Goal: Transaction & Acquisition: Purchase product/service

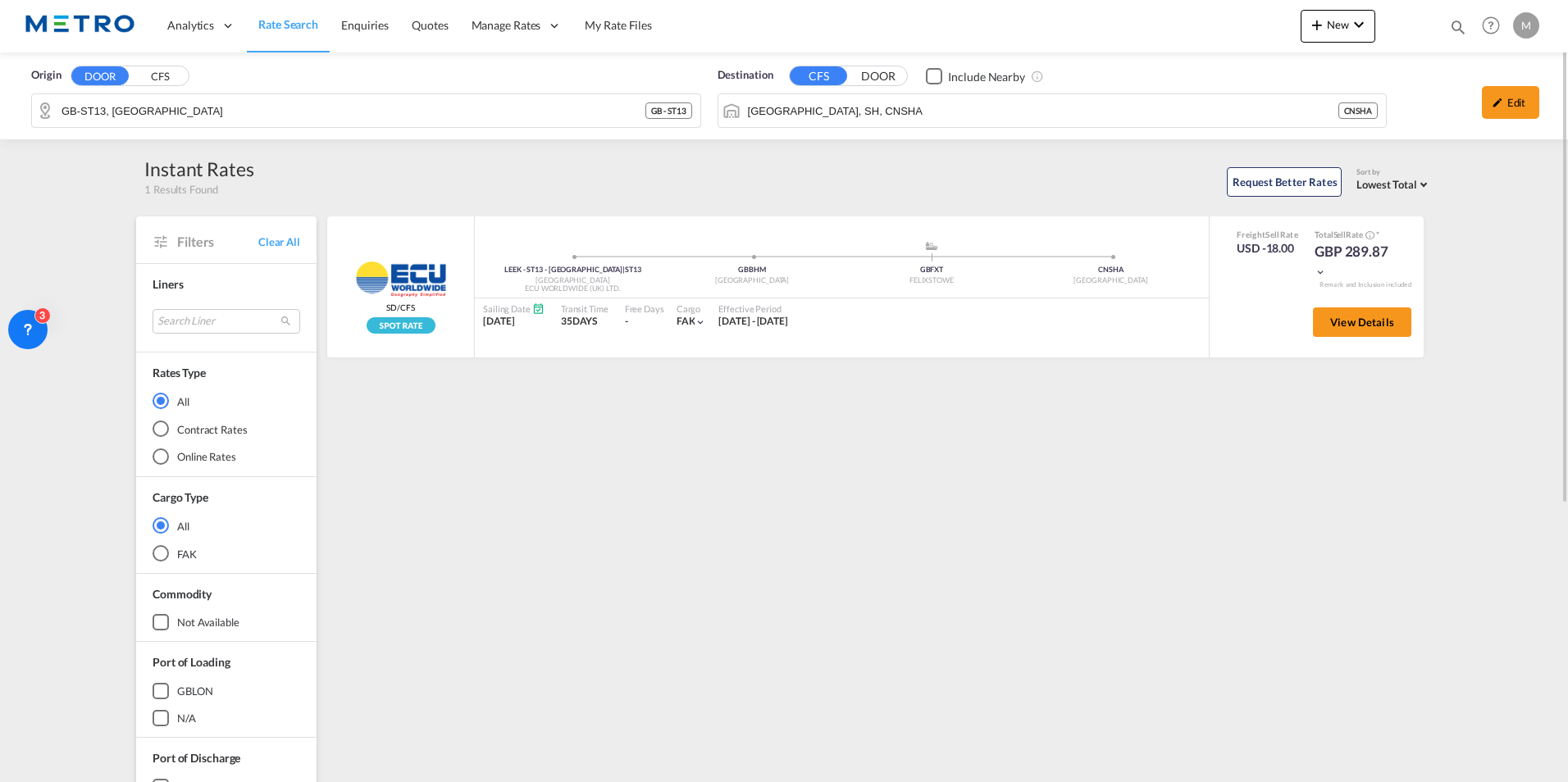
click at [822, 181] on div "Request Better Rates Sort by Lowest Total Lowest Freight Lowest Total Fastest T…" at bounding box center [843, 179] width 1177 height 34
click at [291, 31] on span "Rate Search" at bounding box center [288, 23] width 60 height 14
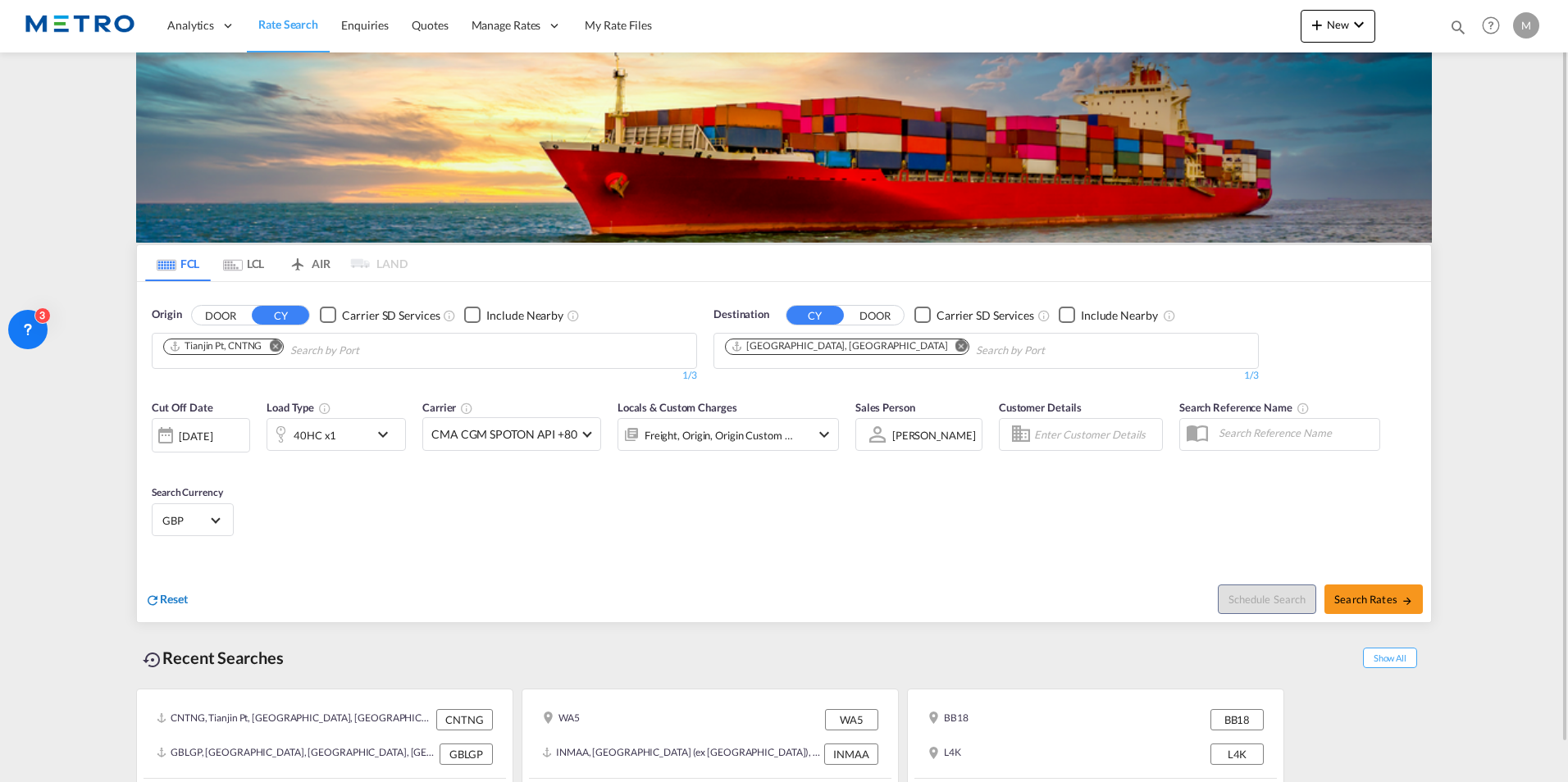
click at [165, 594] on span "Reset" at bounding box center [174, 598] width 28 height 14
click at [259, 351] on input "Chips input." at bounding box center [241, 350] width 156 height 26
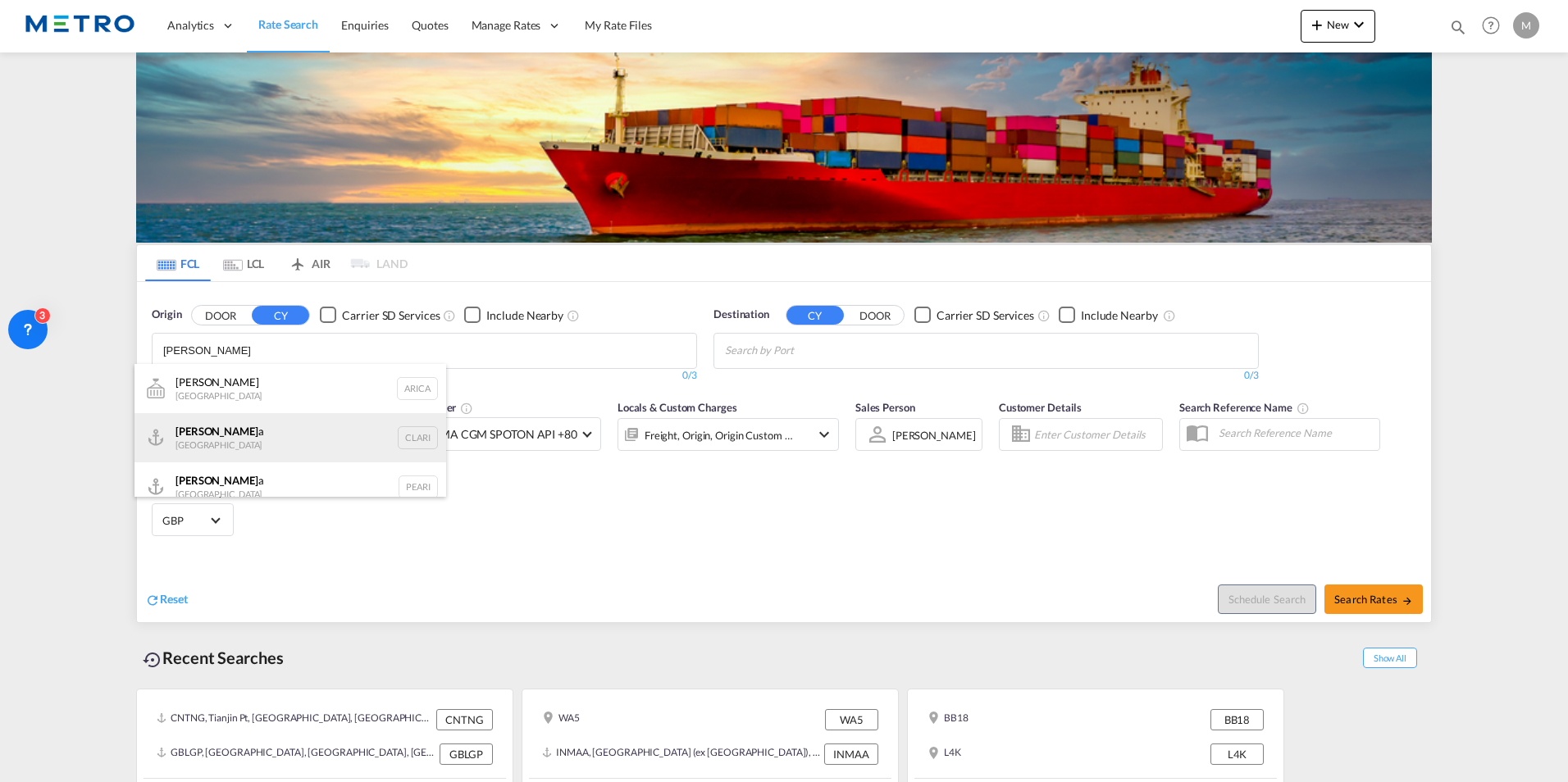
type input "[PERSON_NAME]"
click at [247, 433] on div "[PERSON_NAME] a Chile CLARI" at bounding box center [290, 437] width 311 height 49
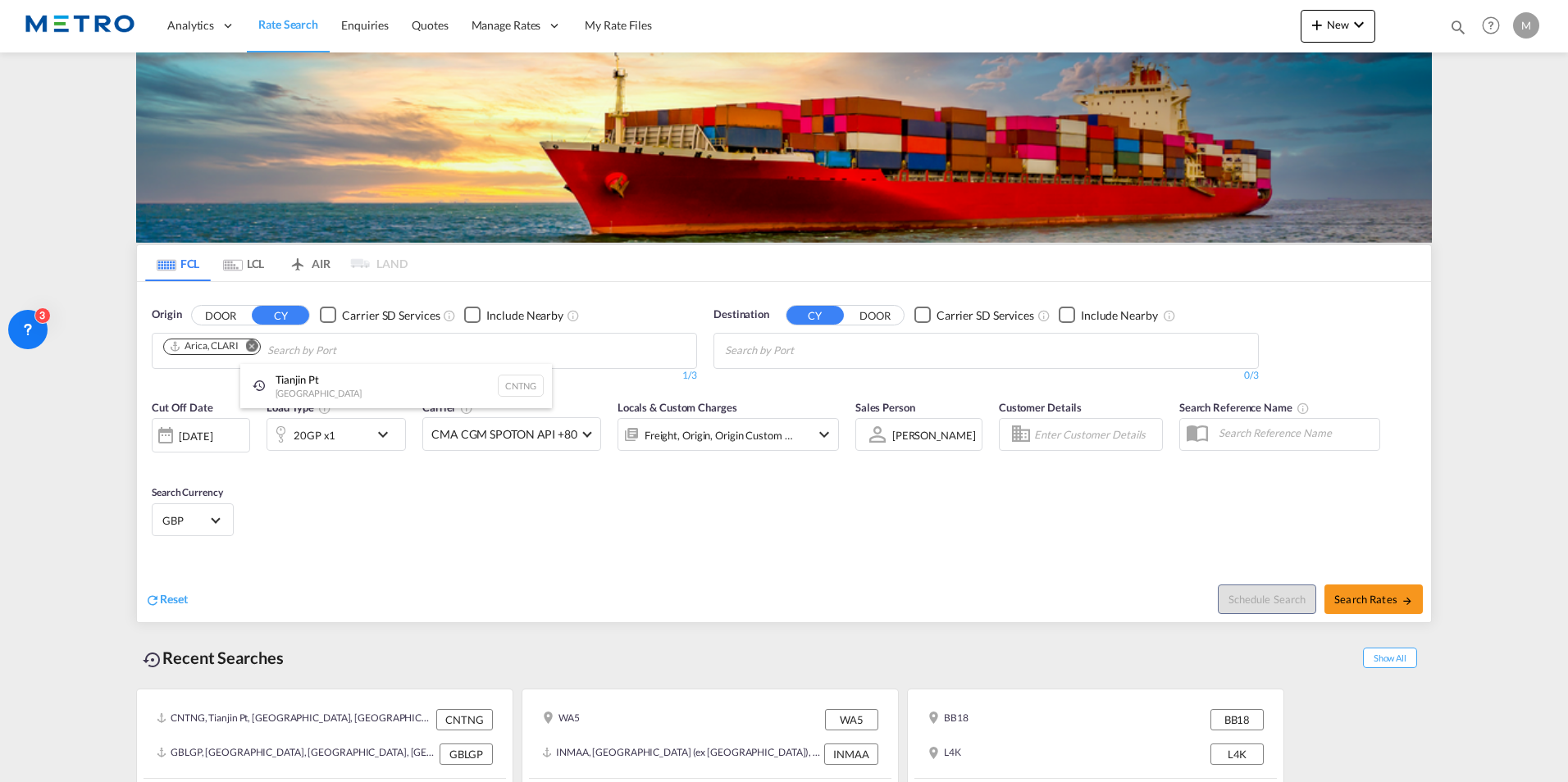
click at [889, 351] on div at bounding box center [784, 391] width 1568 height 782
click at [800, 351] on input "Chips input." at bounding box center [803, 350] width 156 height 26
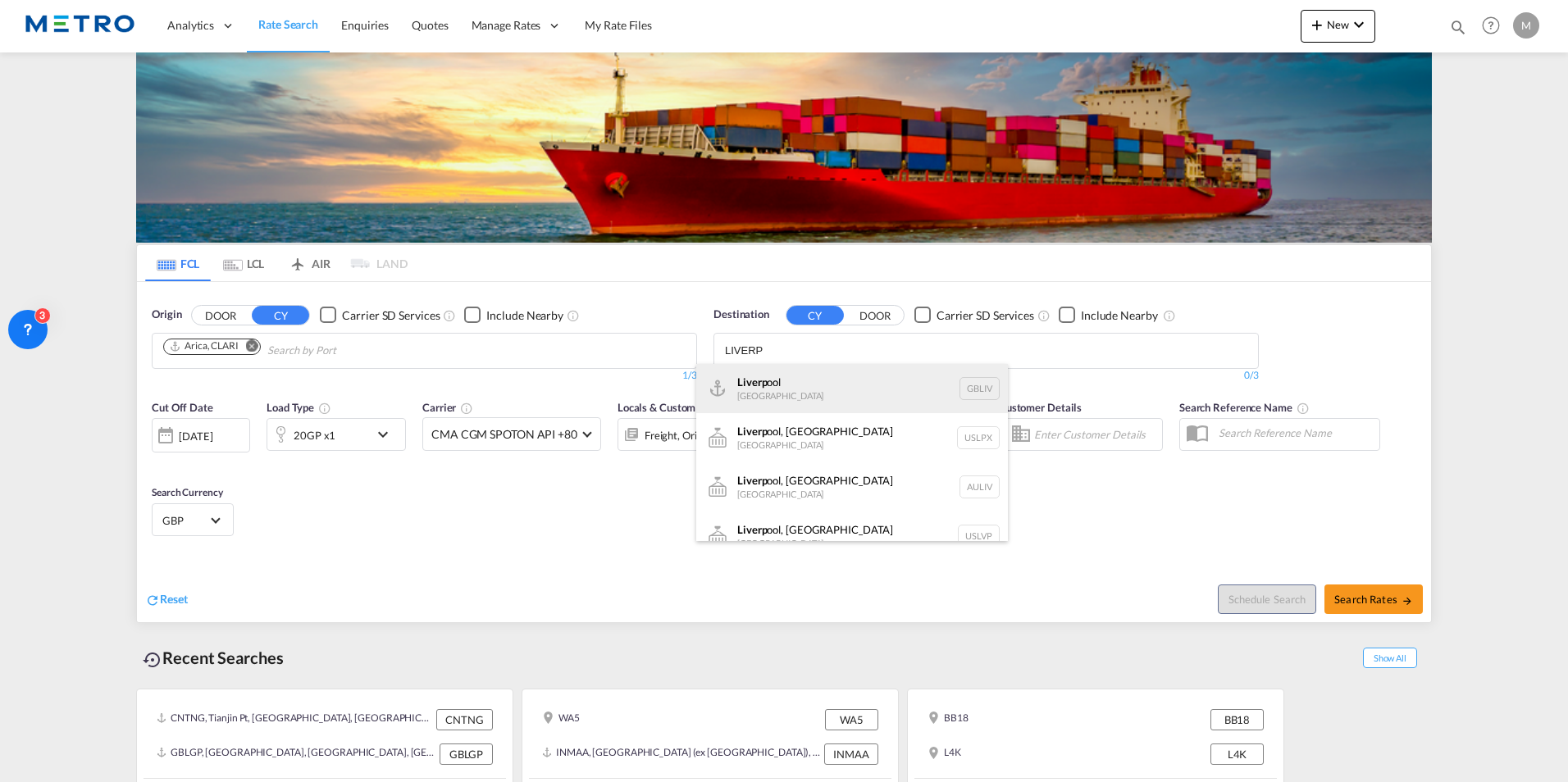
type input "LIVERP"
click at [815, 374] on div "Liverp ool [GEOGRAPHIC_DATA] GBLIV" at bounding box center [852, 389] width 311 height 49
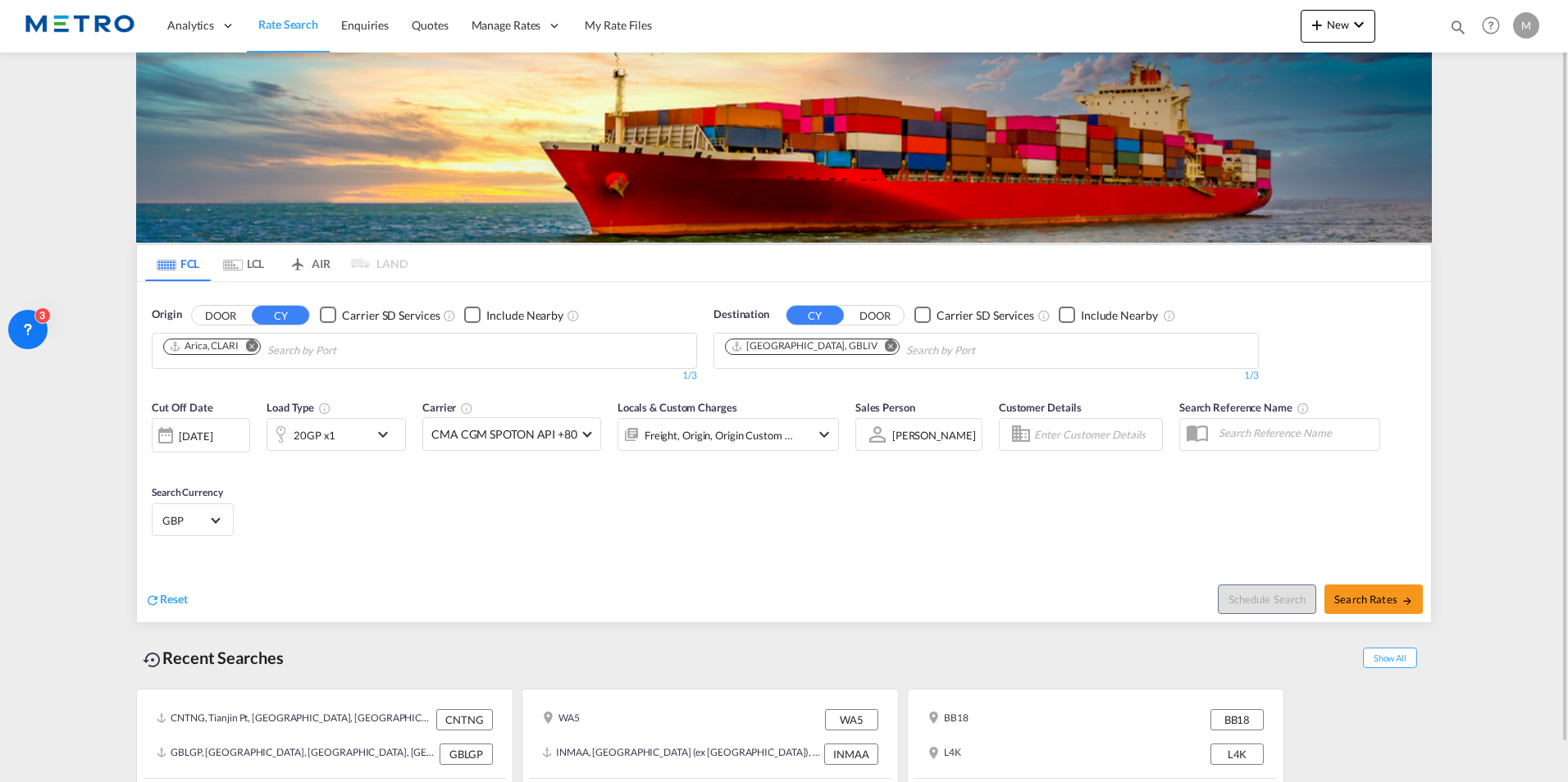
click at [381, 443] on md-icon "icon-chevron-down" at bounding box center [387, 434] width 28 height 20
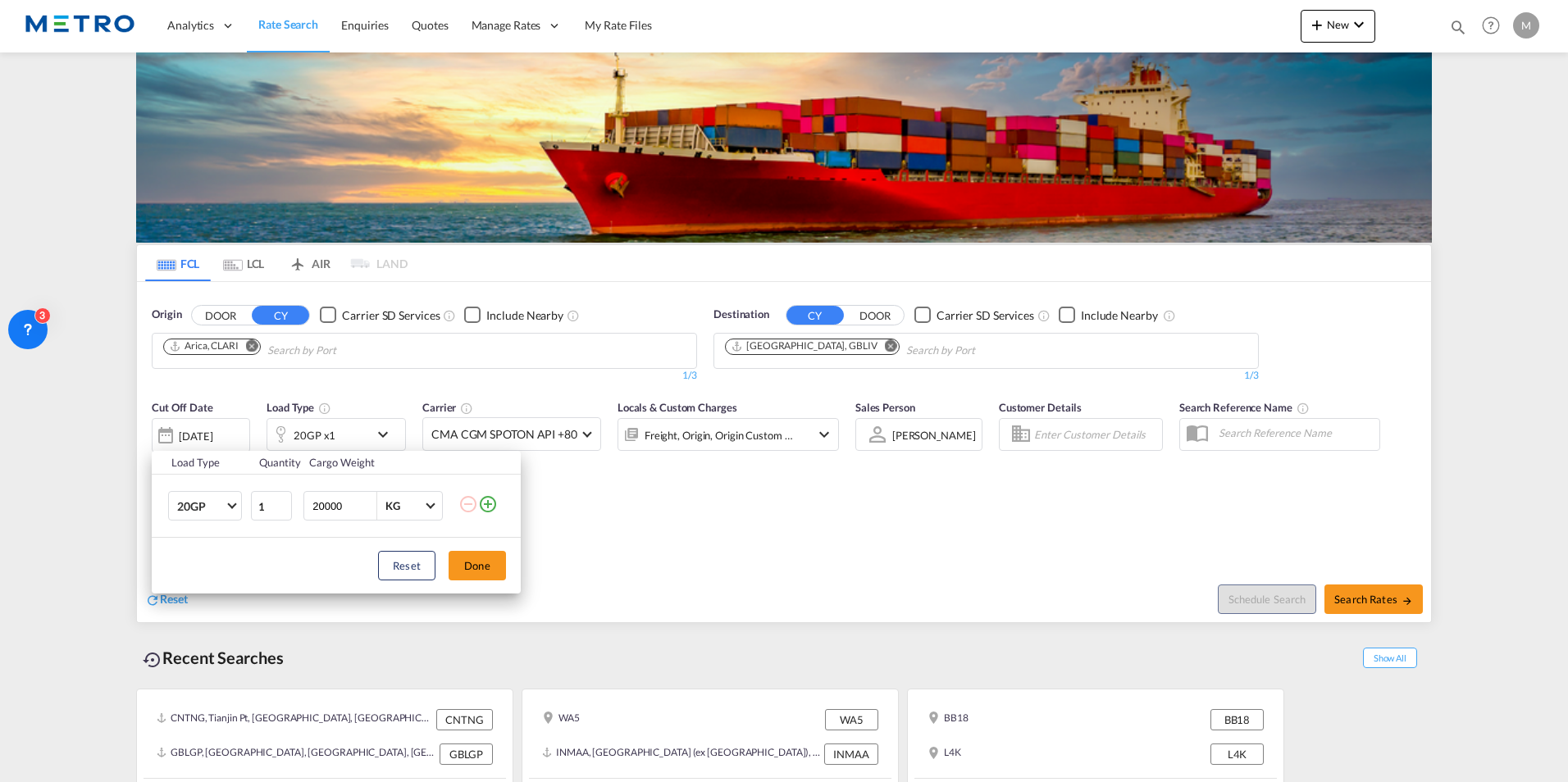
drag, startPoint x: 348, startPoint y: 512, endPoint x: 124, endPoint y: 508, distance: 224.0
click at [124, 508] on div "Load Type Quantity Cargo Weight 20GP 20GP 40GP 40HC 45HC 20RE 40RE 40HR 20OT 40…" at bounding box center [784, 391] width 1568 height 782
type input "24000"
click at [488, 574] on button "Done" at bounding box center [477, 566] width 58 height 30
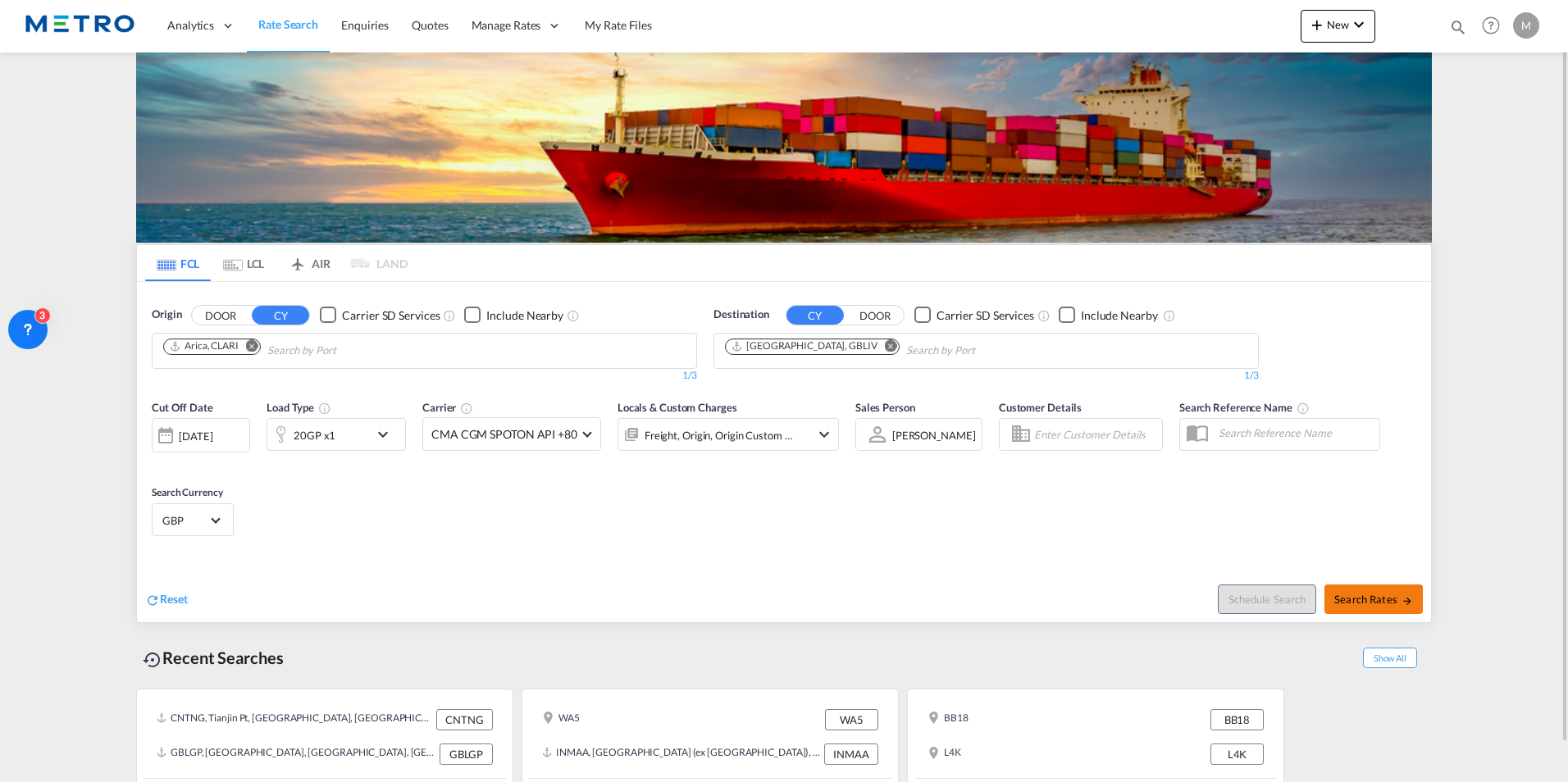
click at [1380, 593] on span "Search Rates" at bounding box center [1373, 599] width 78 height 13
type input "CLARI to GBLIV / [DATE]"
